Goal: Information Seeking & Learning: Compare options

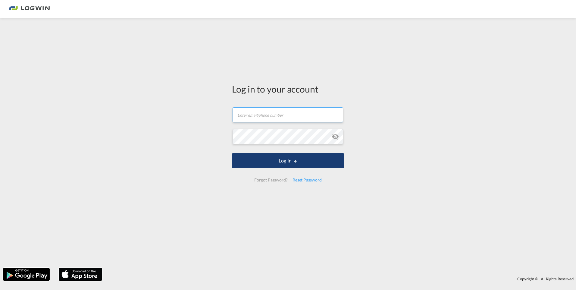
type input "[PERSON_NAME][EMAIL_ADDRESS][DOMAIN_NAME]"
click at [264, 159] on button "Log In" at bounding box center [288, 160] width 112 height 15
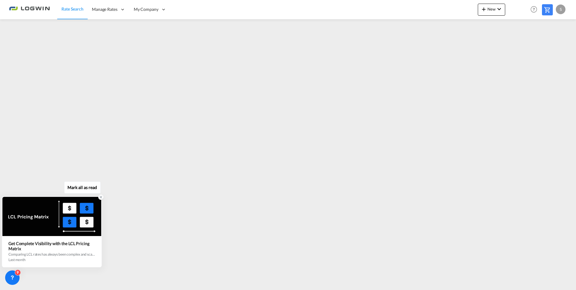
click at [101, 197] on icon at bounding box center [101, 197] width 2 height 2
